Goal: Find specific page/section: Find specific page/section

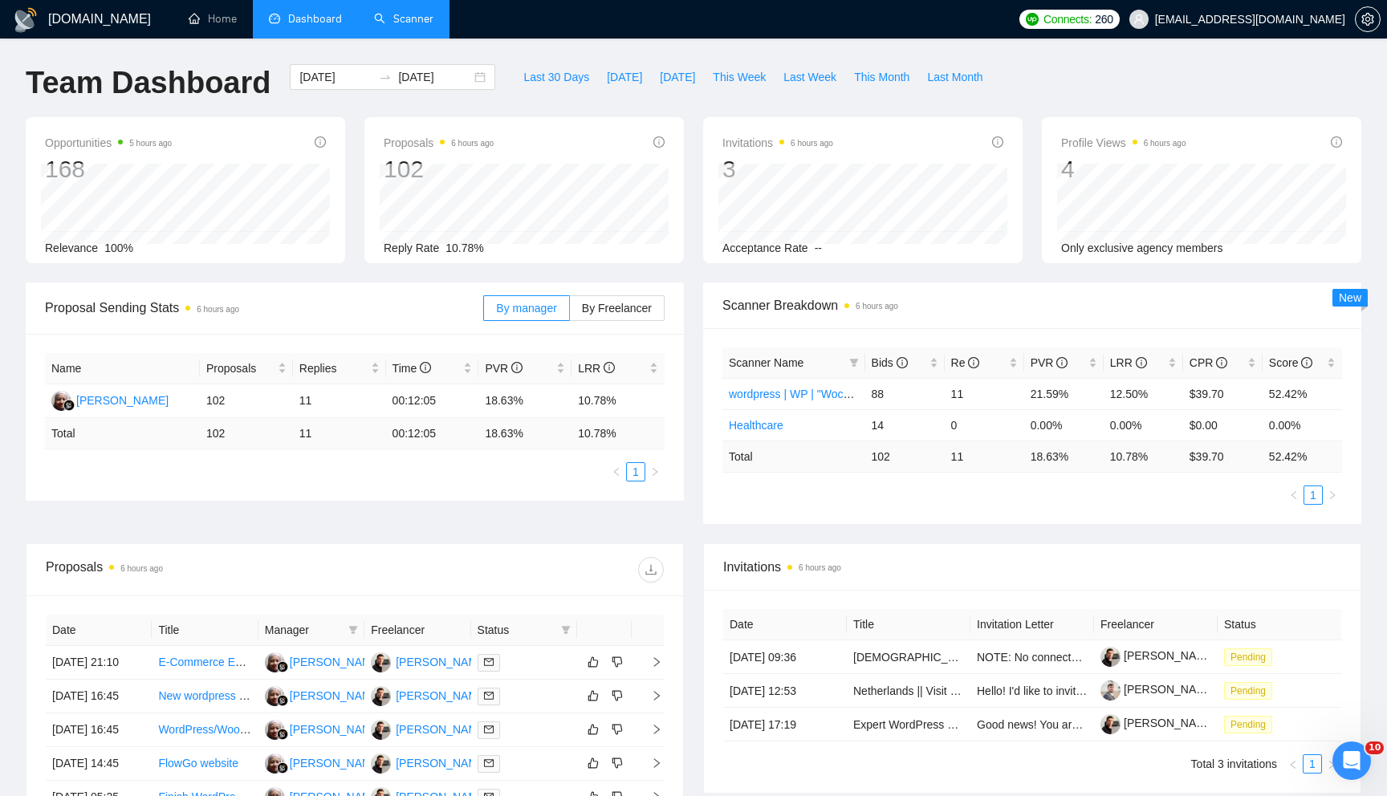
click at [396, 14] on link "Scanner" at bounding box center [403, 19] width 59 height 14
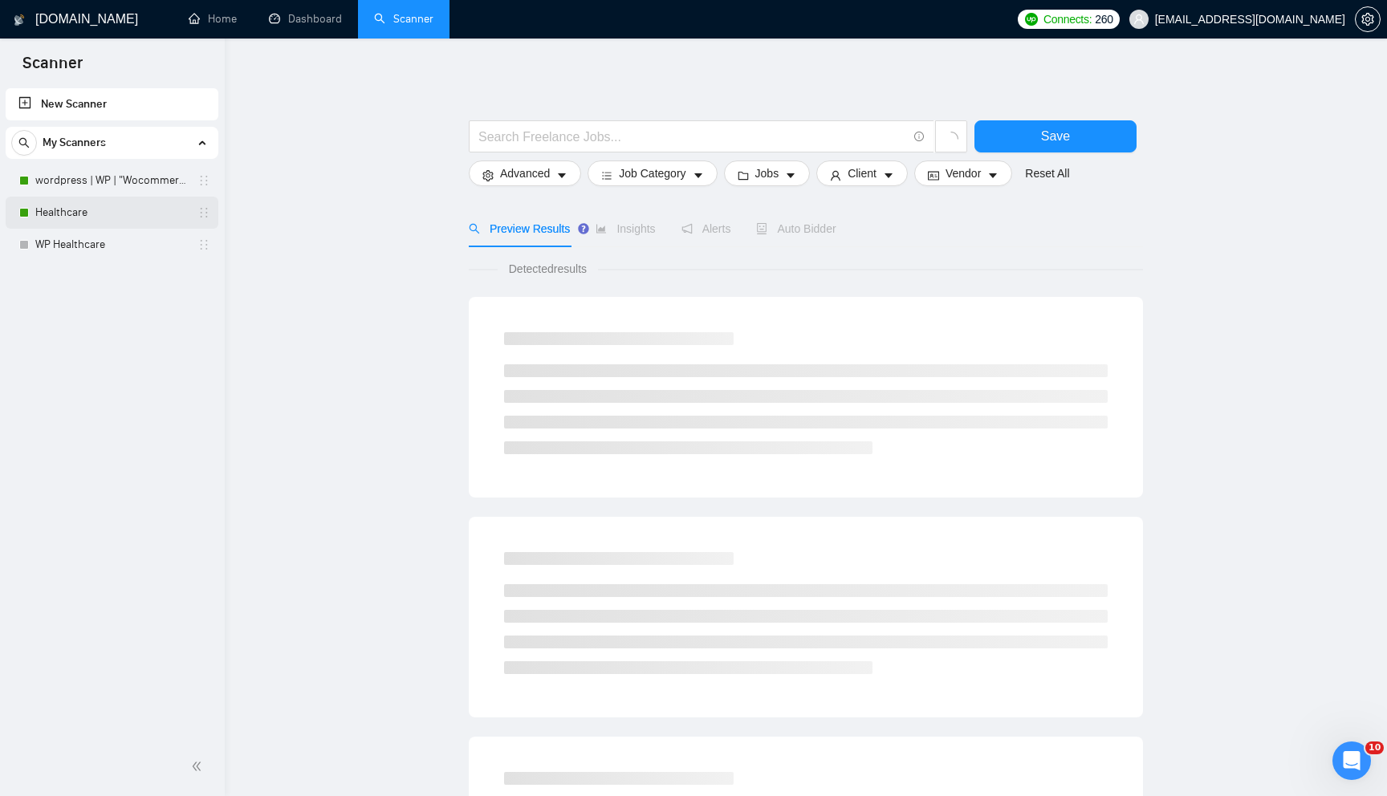
click at [109, 210] on link "Healthcare" at bounding box center [111, 213] width 152 height 32
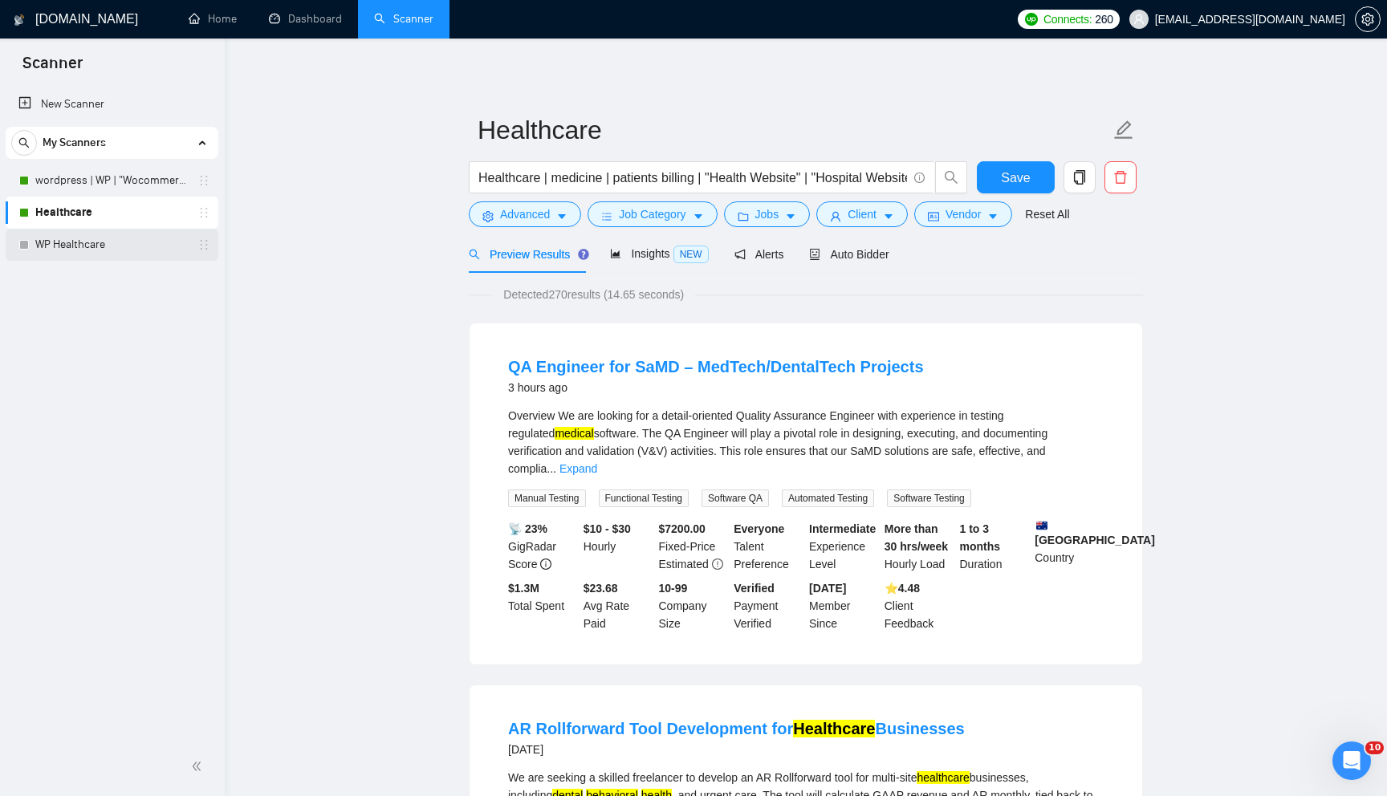
click at [75, 246] on link "WP Healthcare" at bounding box center [111, 245] width 152 height 32
